Goal: Task Accomplishment & Management: Manage account settings

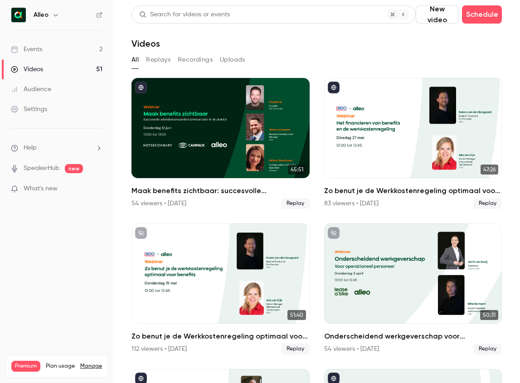
click at [63, 46] on link "Events 2" at bounding box center [56, 49] width 113 height 20
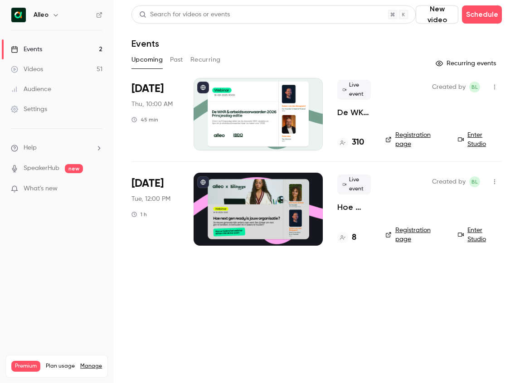
click at [254, 91] on div at bounding box center [258, 114] width 129 height 73
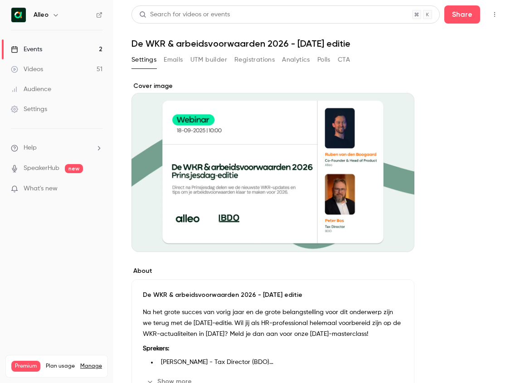
click at [175, 57] on button "Emails" at bounding box center [173, 60] width 19 height 15
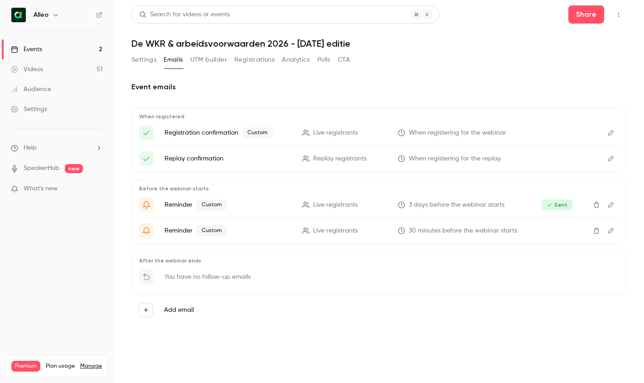
click at [519, 231] on icon "Edit" at bounding box center [610, 231] width 7 height 6
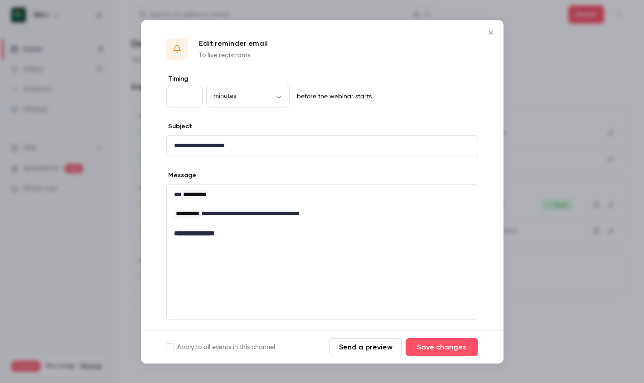
scroll to position [71, 0]
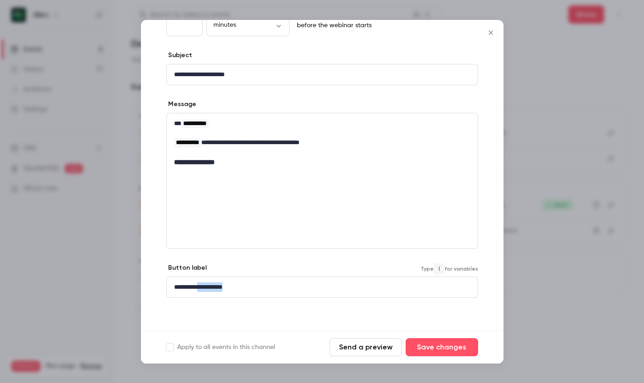
drag, startPoint x: 255, startPoint y: 283, endPoint x: 208, endPoint y: 283, distance: 46.7
click at [208, 283] on p "**********" at bounding box center [322, 287] width 296 height 10
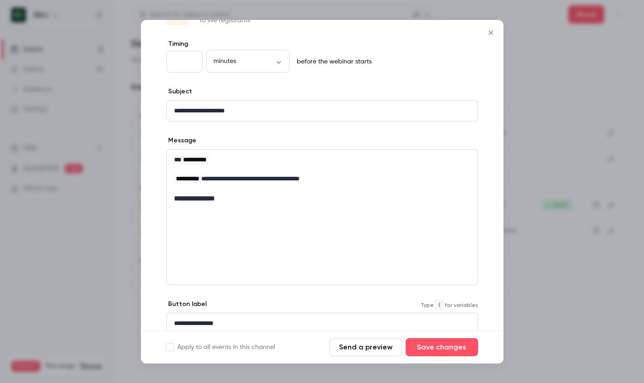
scroll to position [34, 0]
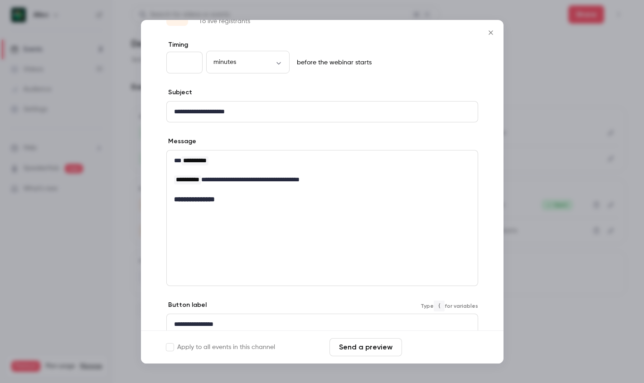
click at [435, 349] on button "Save changes" at bounding box center [442, 347] width 73 height 18
